Goal: Information Seeking & Learning: Check status

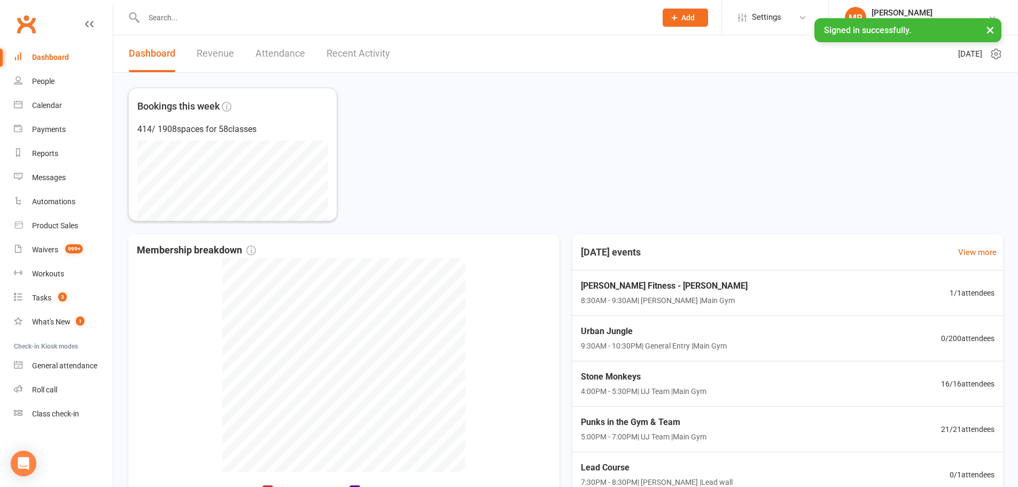
click at [233, 50] on link "Revenue" at bounding box center [215, 53] width 37 height 37
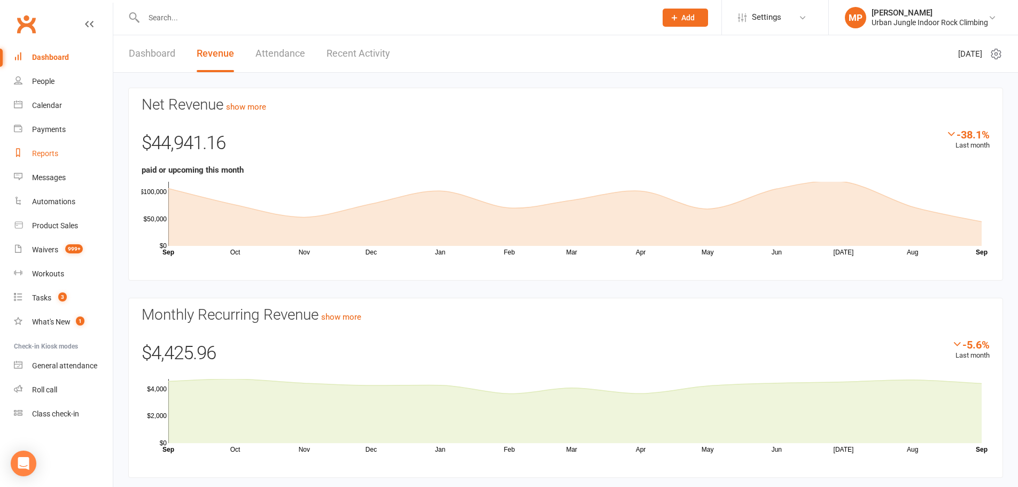
click at [52, 154] on div "Reports" at bounding box center [45, 153] width 26 height 9
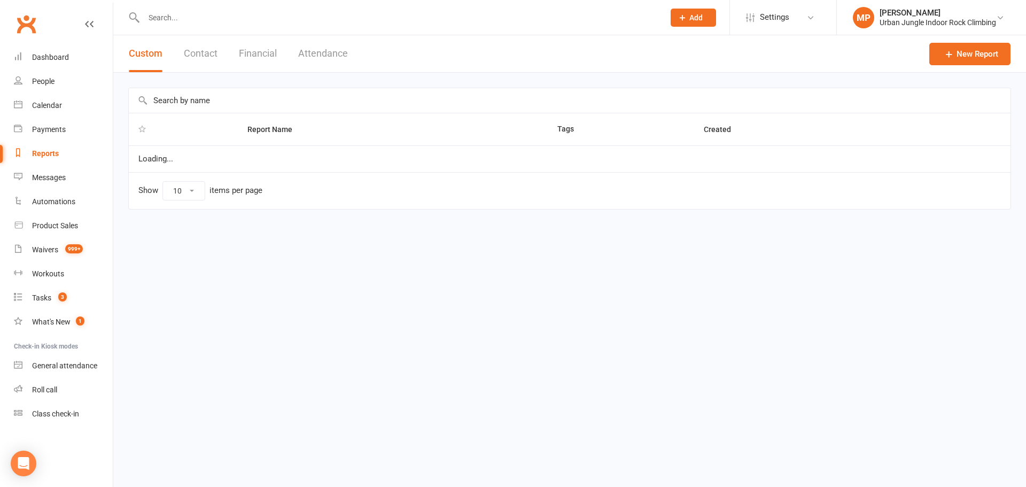
click at [247, 54] on button "Financial" at bounding box center [258, 53] width 38 height 37
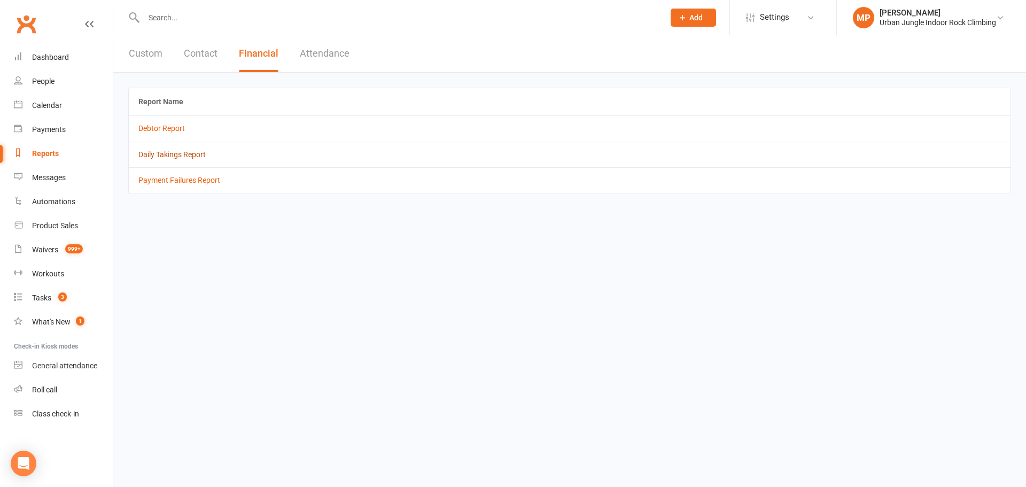
click at [156, 152] on link "Daily Takings Report" at bounding box center [171, 154] width 67 height 9
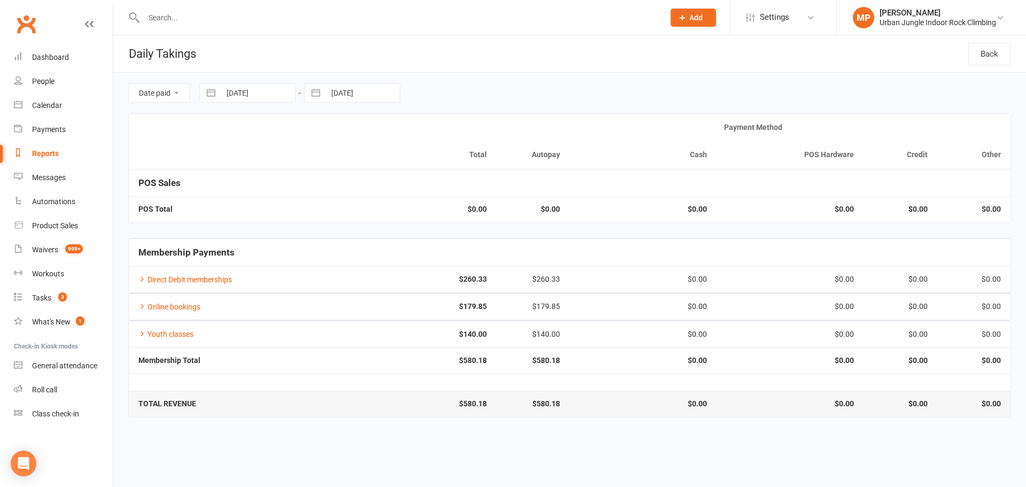
select select "7"
select select "2025"
select select "8"
select select "2025"
select select "9"
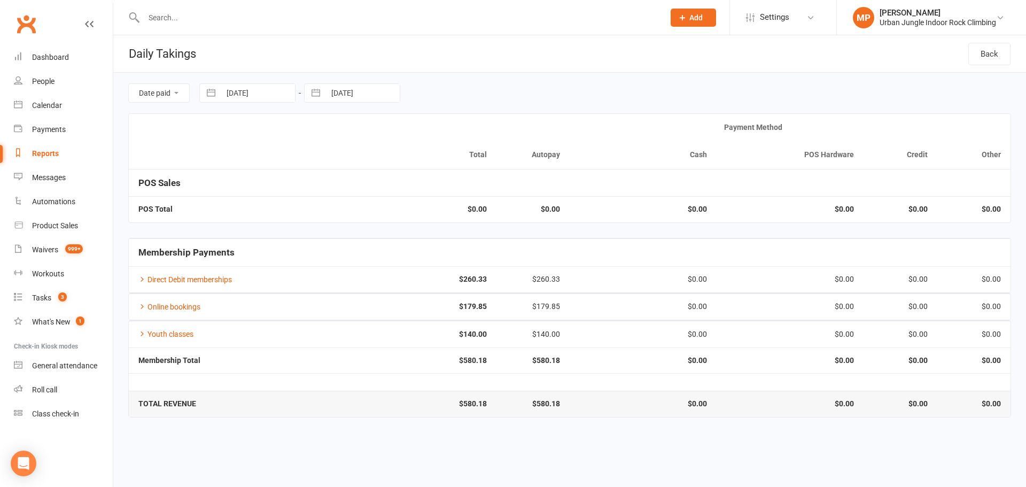
select select "2025"
click at [266, 91] on input "[DATE]" at bounding box center [258, 93] width 74 height 18
click at [322, 134] on select "2035 2034 2033 2032 2031 2030 2029 2028 2027 2026 2025 2024 2023 2022 2021 2020…" at bounding box center [314, 137] width 32 height 12
select select "7"
select select "2024"
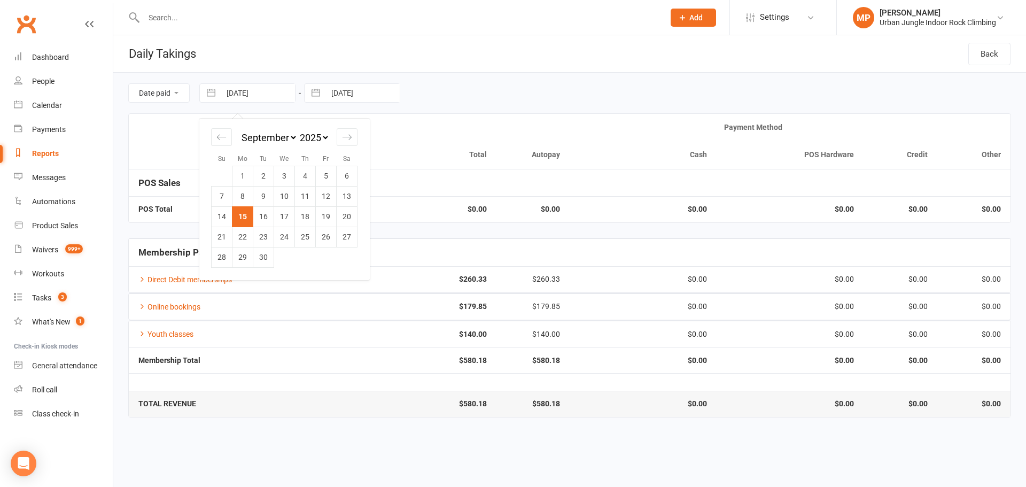
select select "8"
select select "2024"
select select "9"
select select "2024"
click at [246, 219] on td "16" at bounding box center [243, 216] width 21 height 20
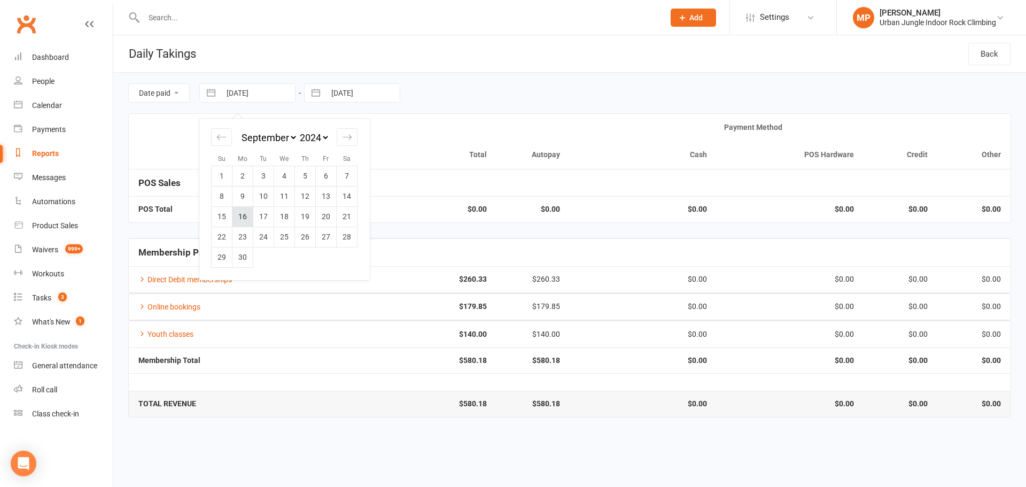
type input "[DATE]"
select select "7"
select select "2025"
select select "8"
select select "2025"
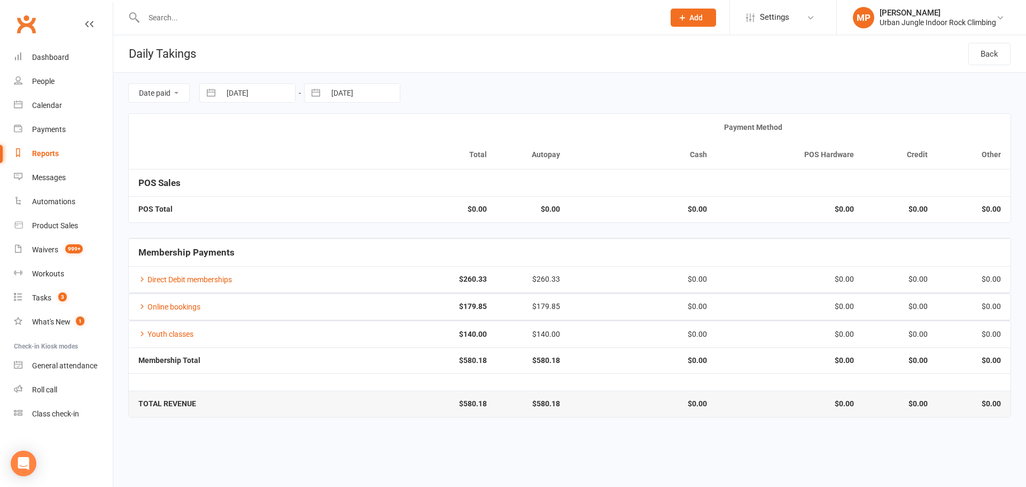
select select "9"
select select "2025"
click at [338, 98] on input "[DATE]" at bounding box center [363, 93] width 74 height 18
click at [344, 216] on td "15" at bounding box center [347, 216] width 21 height 20
click at [370, 97] on input "[DATE]" at bounding box center [363, 93] width 74 height 18
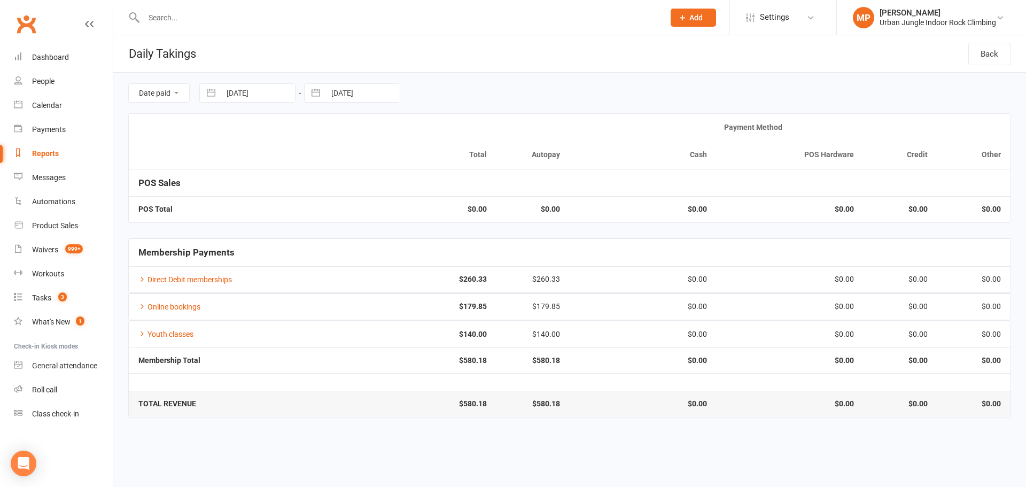
select select "7"
select select "2025"
select select "8"
select select "2025"
select select "9"
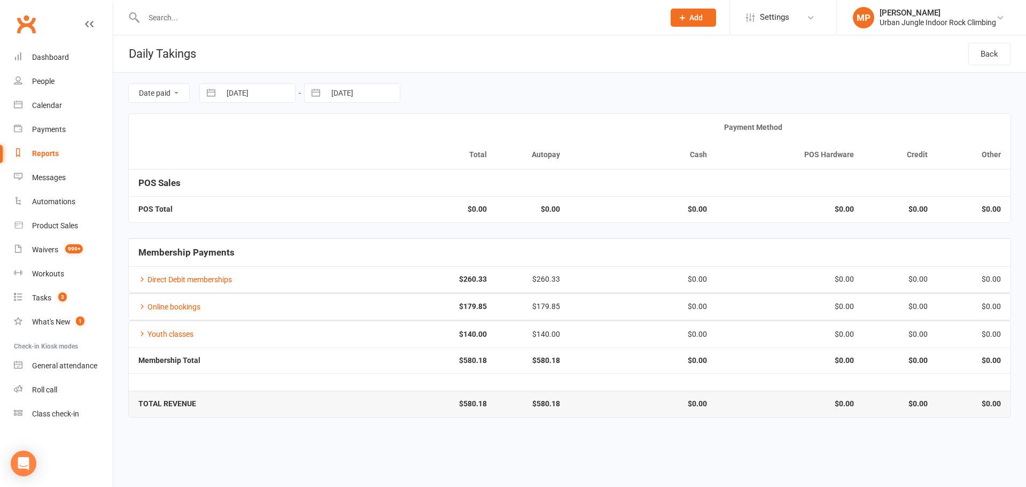
select select "2025"
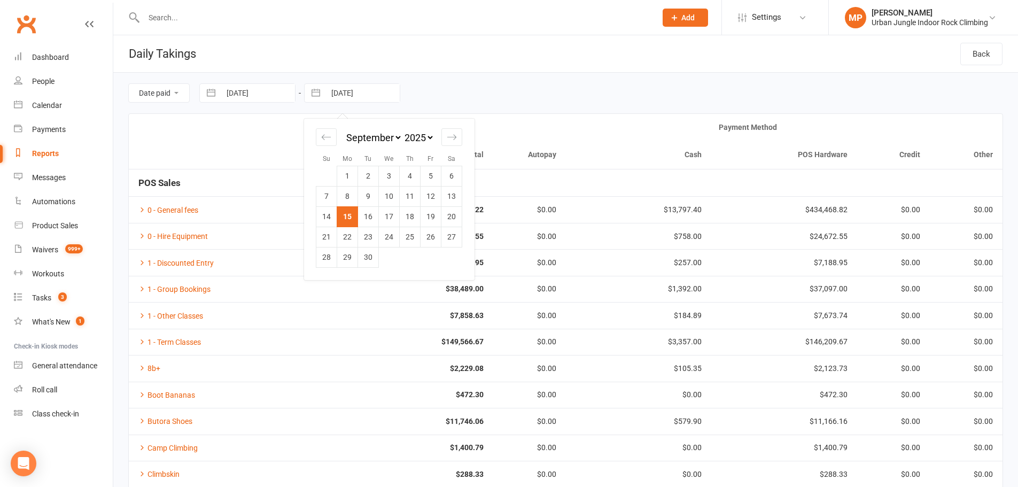
click at [293, 153] on th at bounding box center [238, 141] width 219 height 55
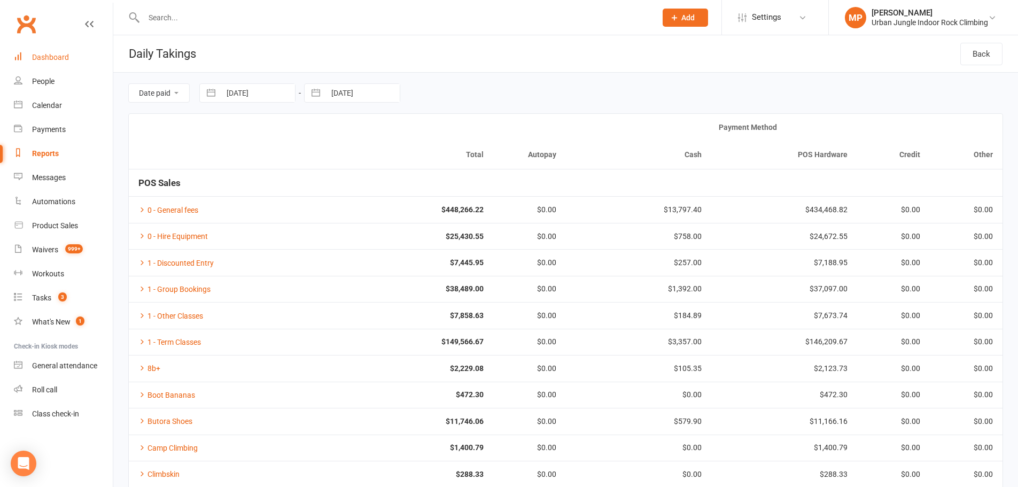
click at [53, 58] on div "Dashboard" at bounding box center [50, 57] width 37 height 9
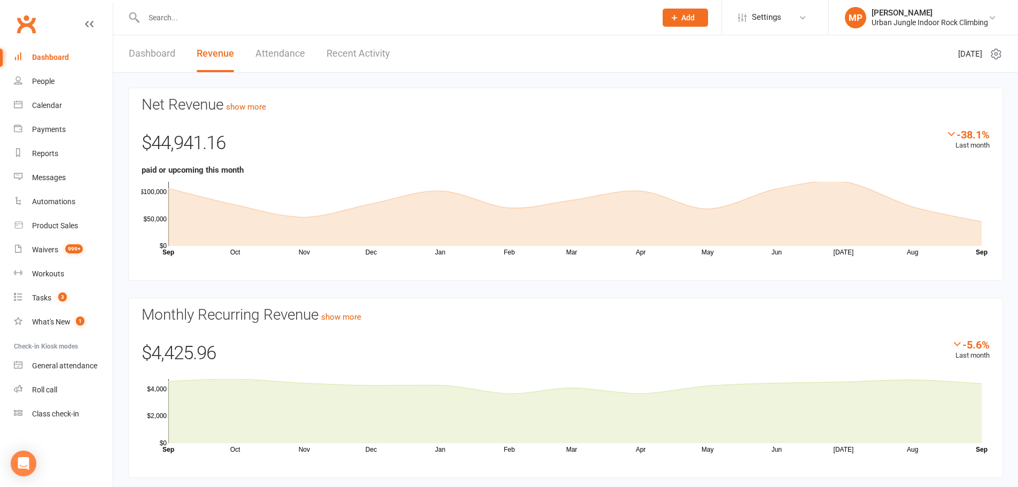
click at [154, 56] on link "Dashboard" at bounding box center [152, 53] width 47 height 37
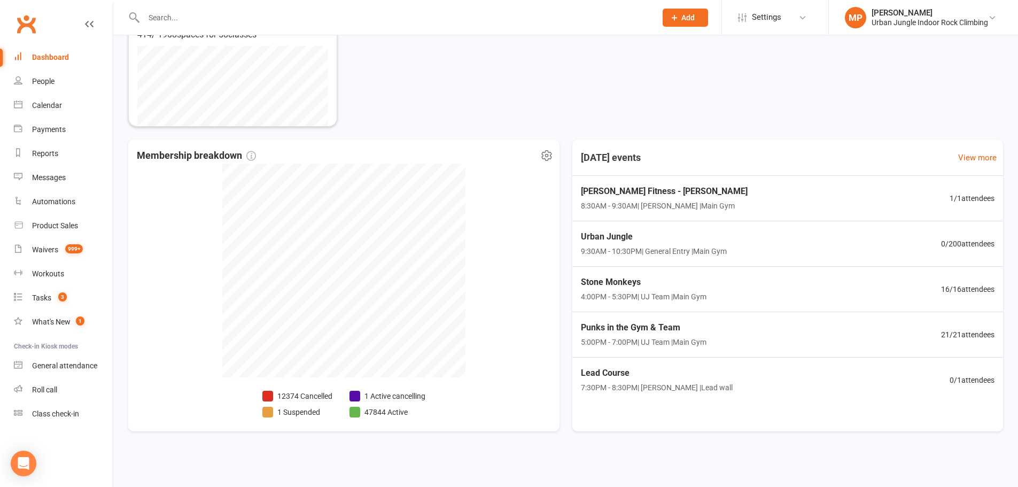
scroll to position [95, 0]
click at [374, 393] on li "1 Active cancelling" at bounding box center [388, 396] width 76 height 12
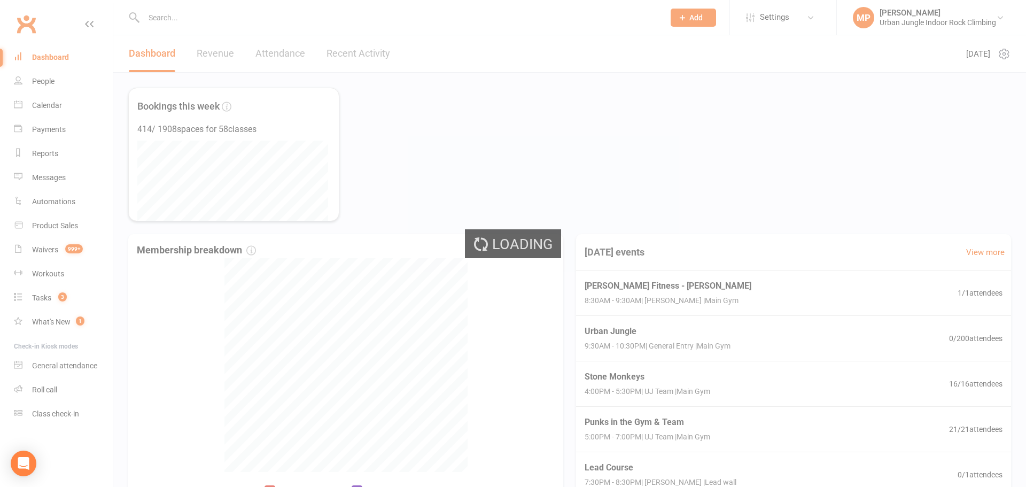
select select "no_trial"
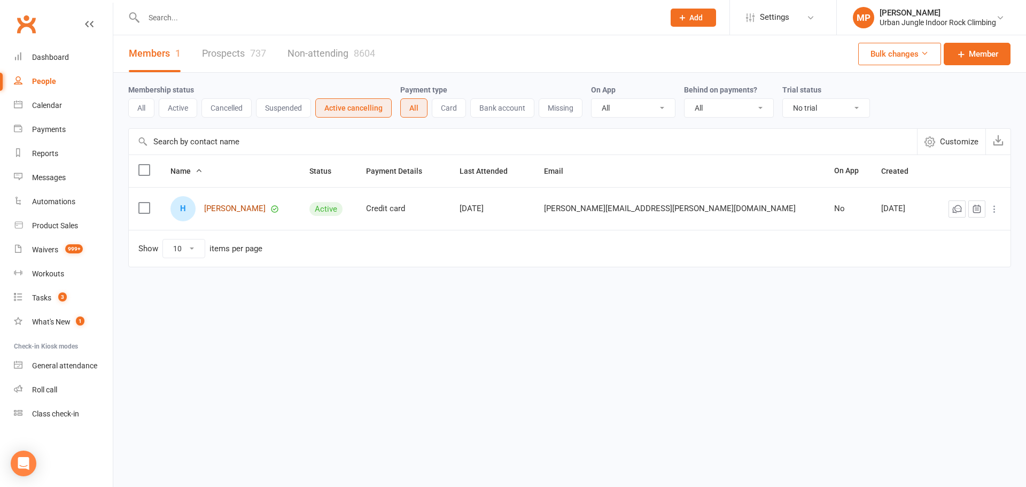
click at [237, 212] on link "[PERSON_NAME]" at bounding box center [234, 208] width 61 height 9
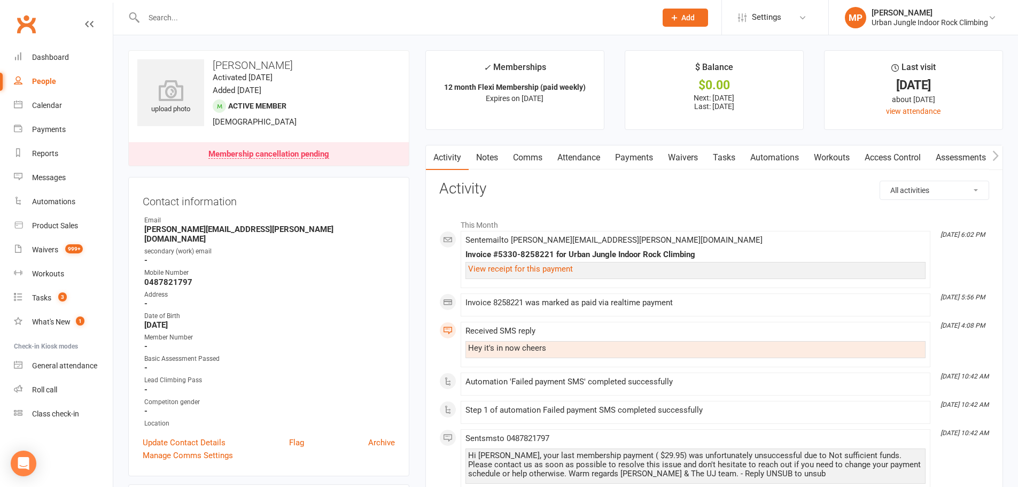
select select "no_trial"
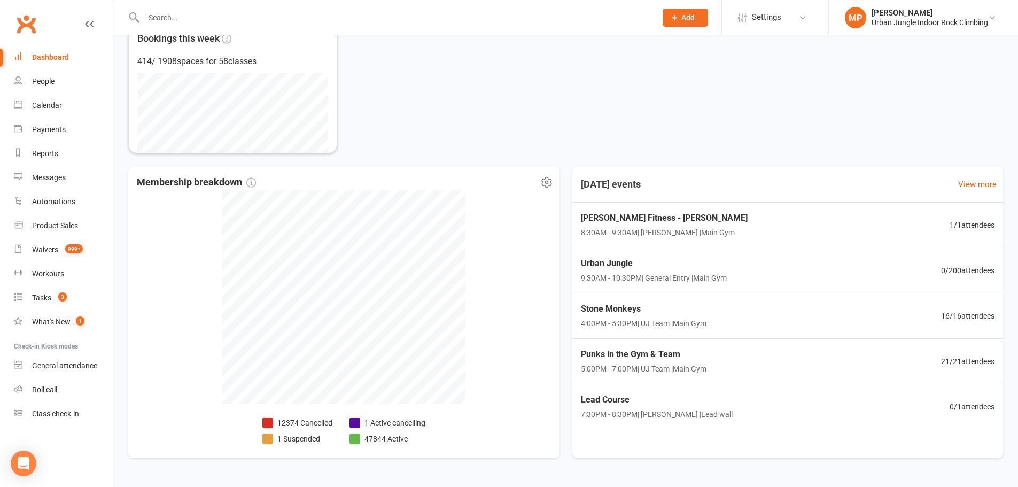
scroll to position [95, 0]
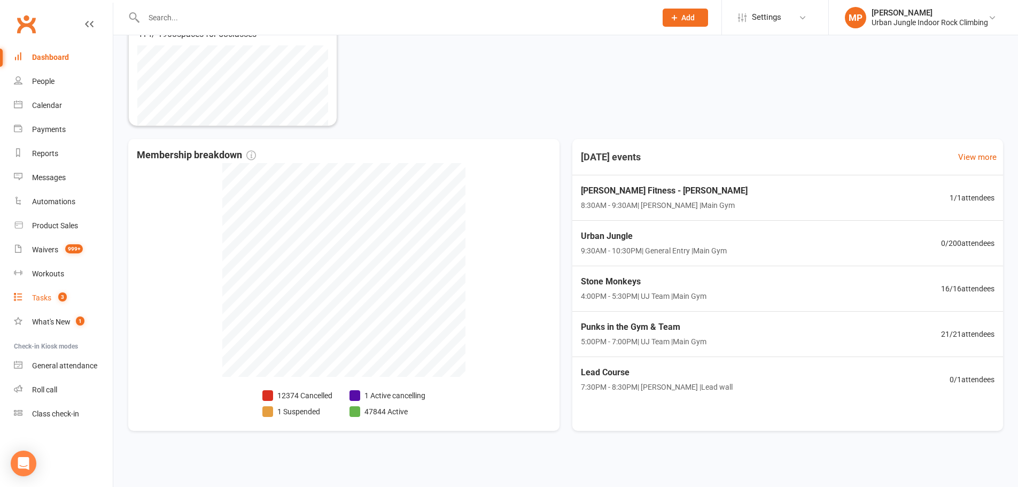
click at [44, 299] on div "Tasks" at bounding box center [41, 297] width 19 height 9
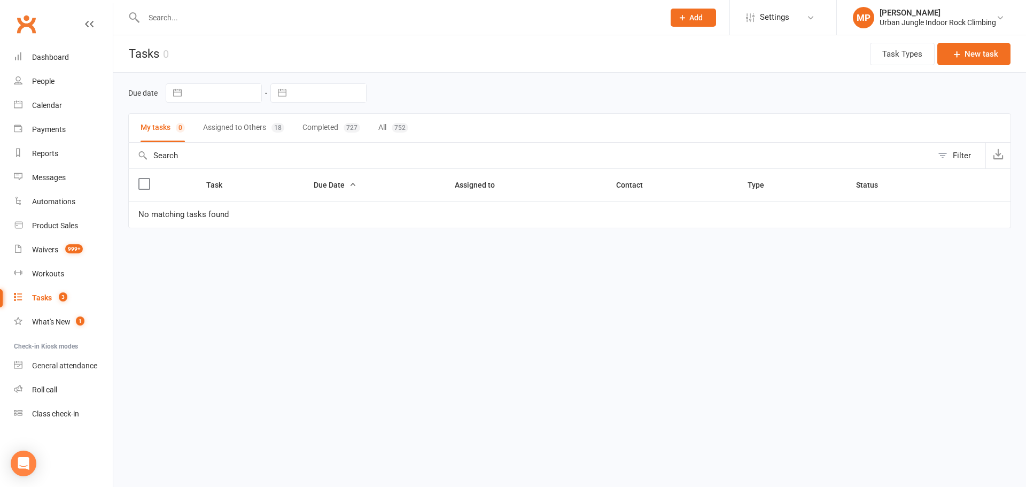
click at [64, 295] on span "3" at bounding box center [63, 296] width 9 height 9
click at [69, 326] on div "What's New" at bounding box center [51, 321] width 38 height 9
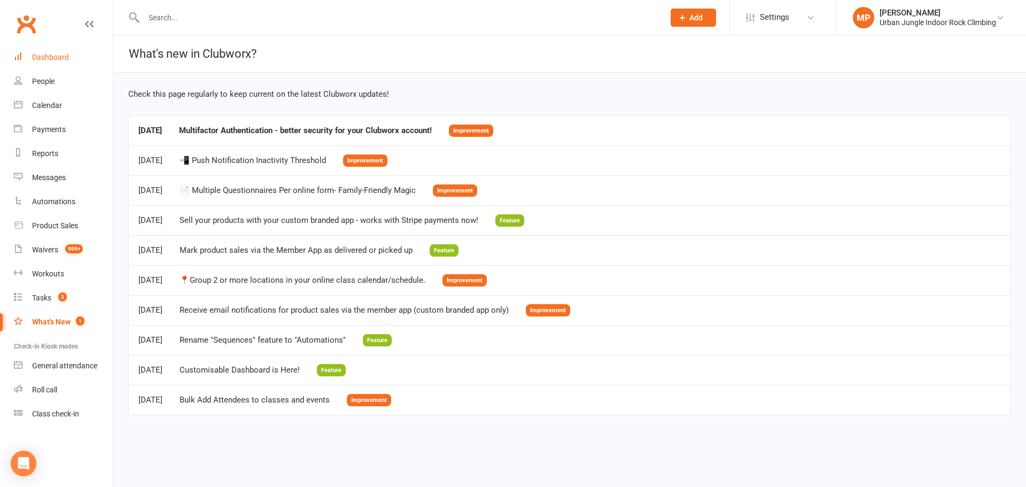
click at [44, 60] on div "Dashboard" at bounding box center [50, 57] width 37 height 9
